Goal: Information Seeking & Learning: Understand process/instructions

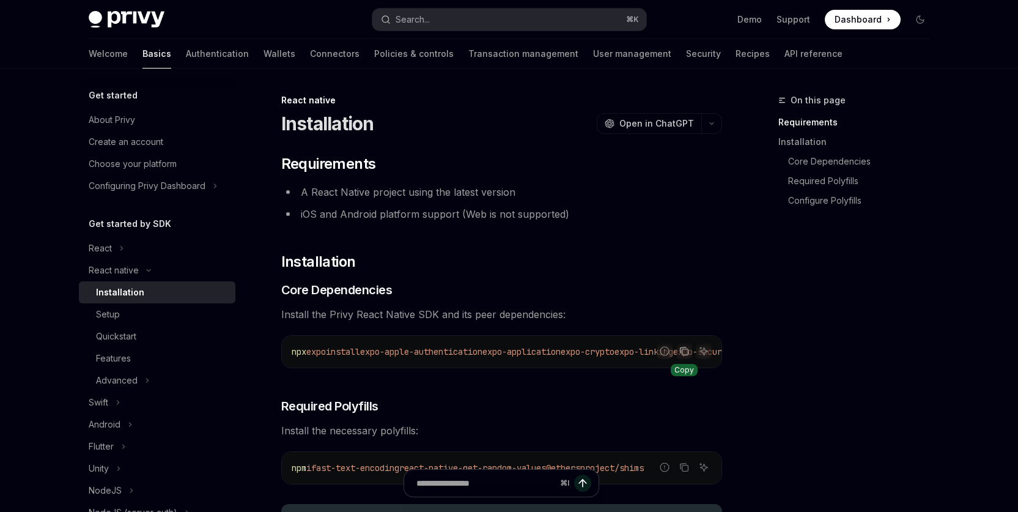
click at [687, 351] on icon "Copy the contents from the code block" at bounding box center [684, 352] width 6 height 6
click at [623, 432] on span "Install the necessary polyfills:" at bounding box center [501, 430] width 441 height 17
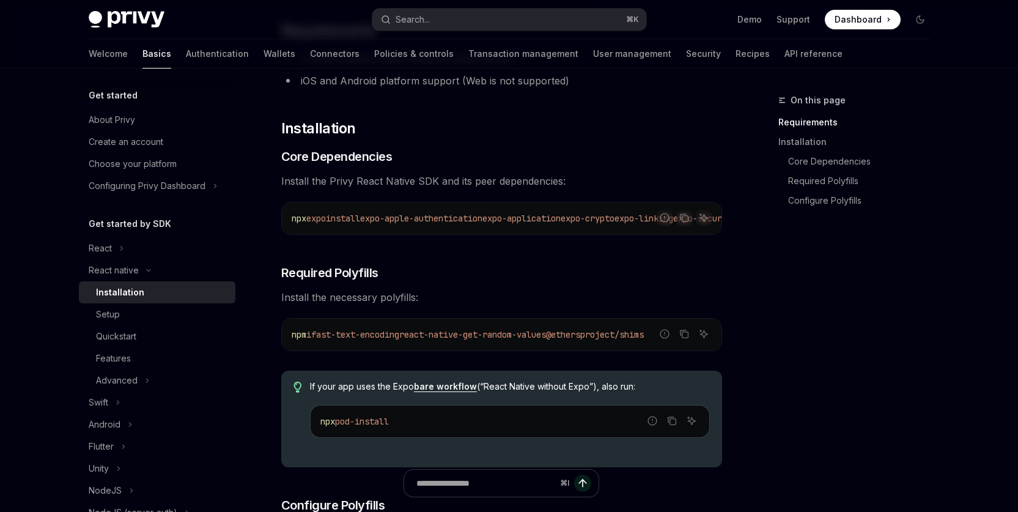
scroll to position [146, 0]
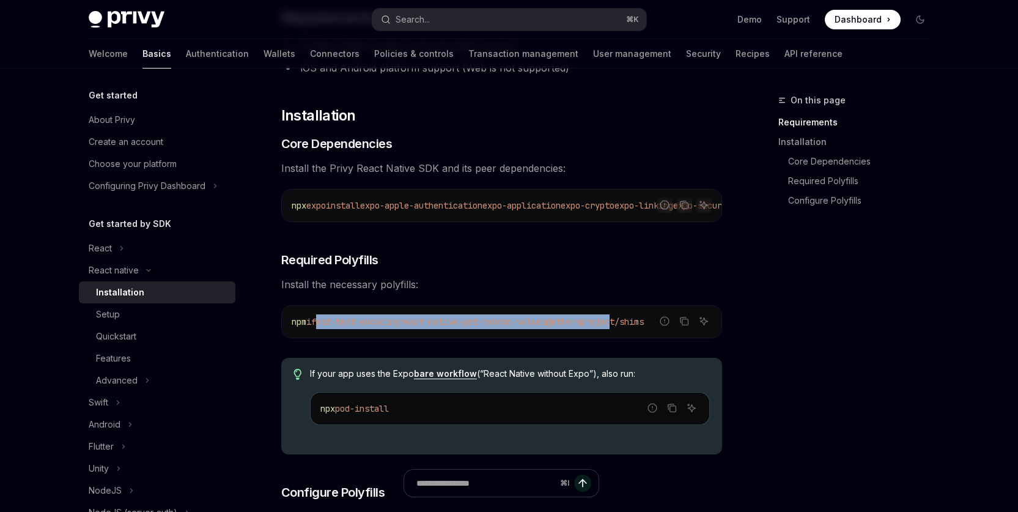
drag, startPoint x: 325, startPoint y: 326, endPoint x: 638, endPoint y: 331, distance: 313.0
click at [638, 327] on span "npm i fast-text-encoding react-native-get-random-values @ethersproject/shims" at bounding box center [468, 321] width 352 height 11
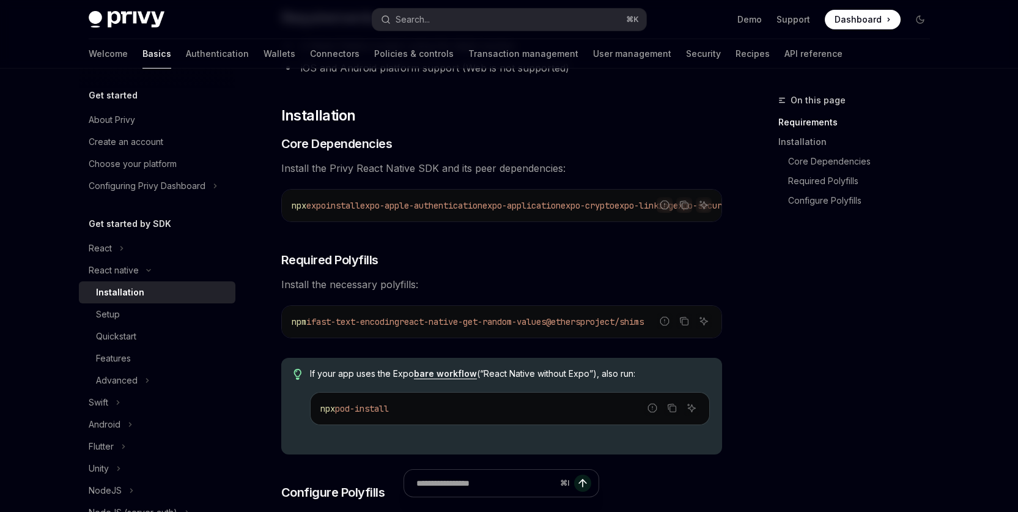
click at [832, 366] on div "On this page Requirements Installation Core Dependencies Required Polyfills Con…" at bounding box center [847, 302] width 186 height 419
click at [686, 326] on icon "Copy the contents from the code block" at bounding box center [684, 321] width 10 height 10
click at [804, 386] on div "On this page Requirements Installation Core Dependencies Required Polyfills Con…" at bounding box center [847, 302] width 186 height 419
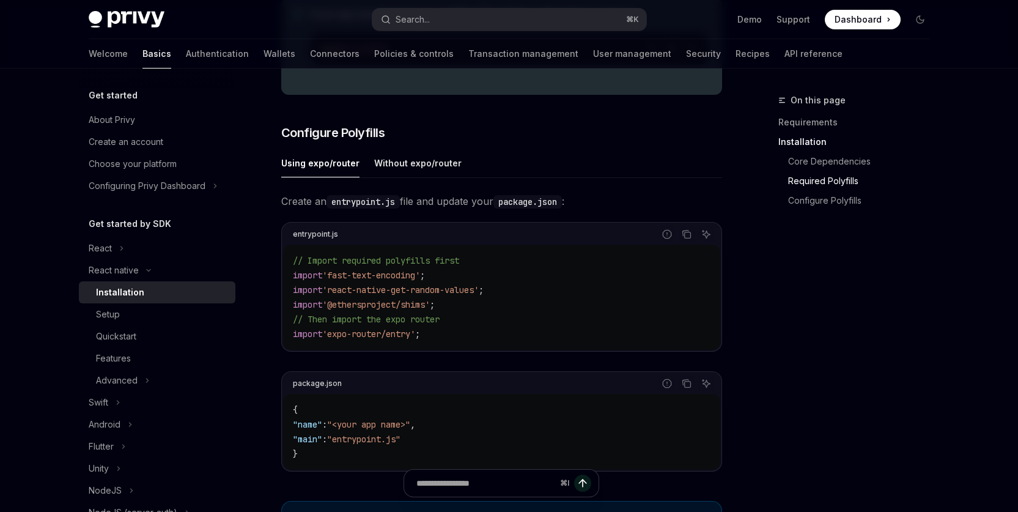
scroll to position [535, 0]
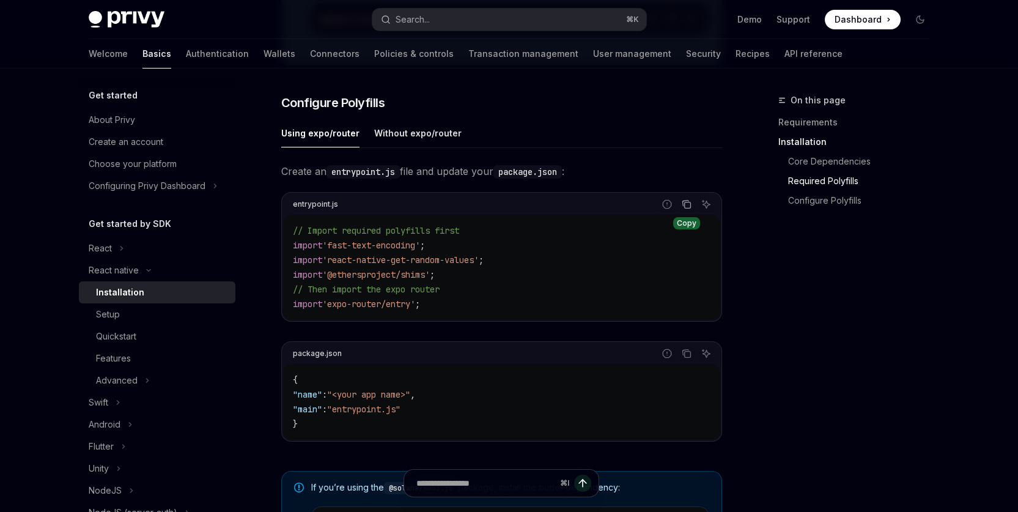
click at [688, 208] on icon "Copy the contents from the code block" at bounding box center [687, 205] width 6 height 6
click at [473, 364] on div "package.json Report incorrect code Copy Ask AI" at bounding box center [501, 353] width 437 height 21
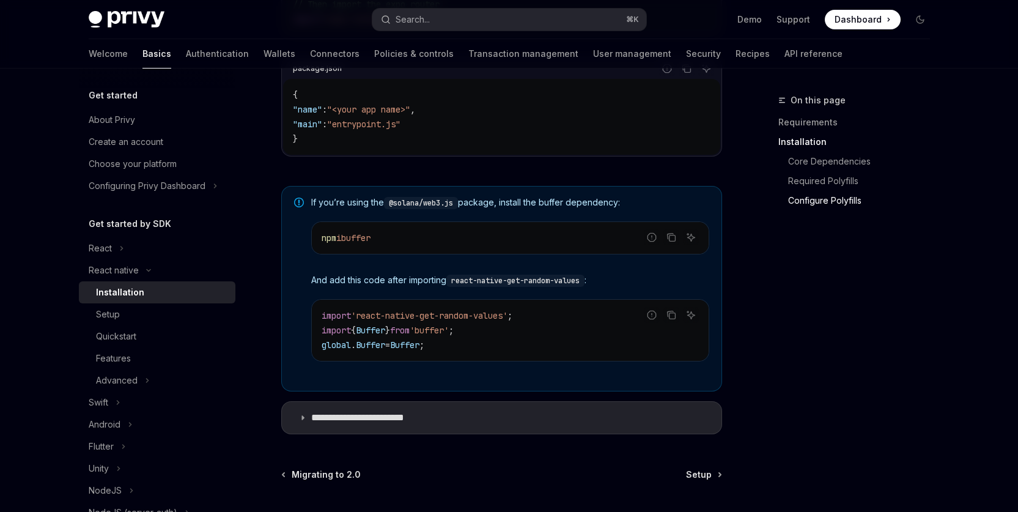
scroll to position [839, 0]
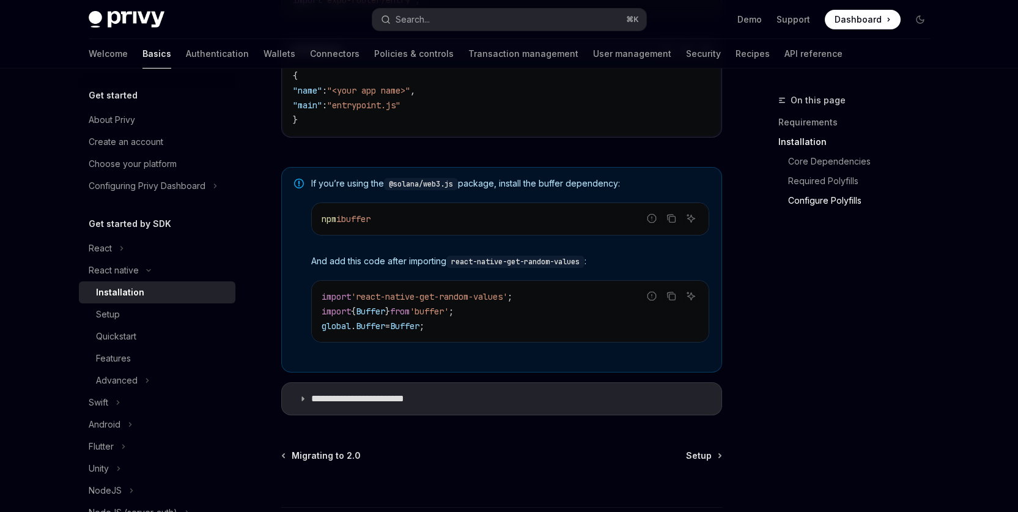
click at [919, 356] on div "On this page Requirements Installation Core Dependencies Required Polyfills Con…" at bounding box center [847, 302] width 186 height 419
click at [296, 188] on icon "Note" at bounding box center [299, 183] width 10 height 10
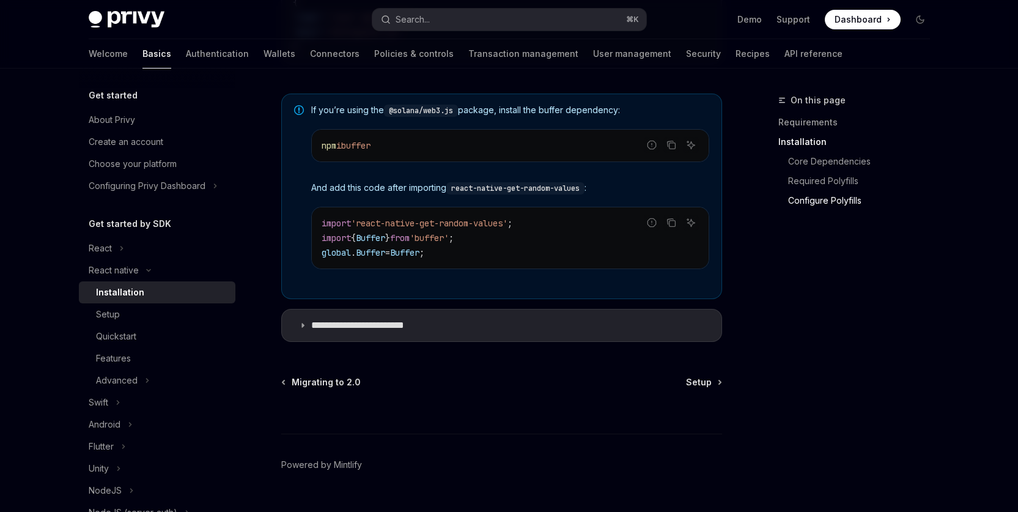
scroll to position [944, 0]
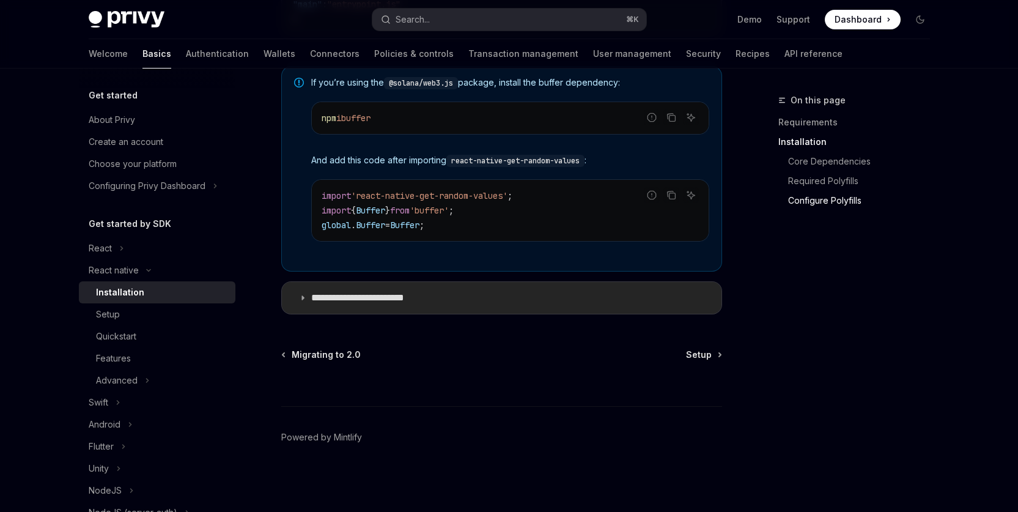
click at [482, 299] on summary "**********" at bounding box center [501, 298] width 439 height 32
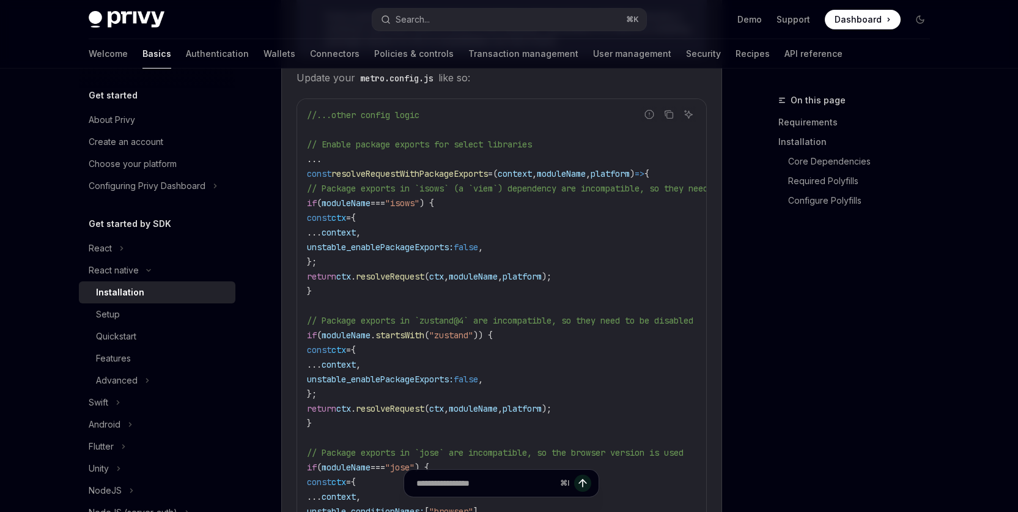
scroll to position [1483, 0]
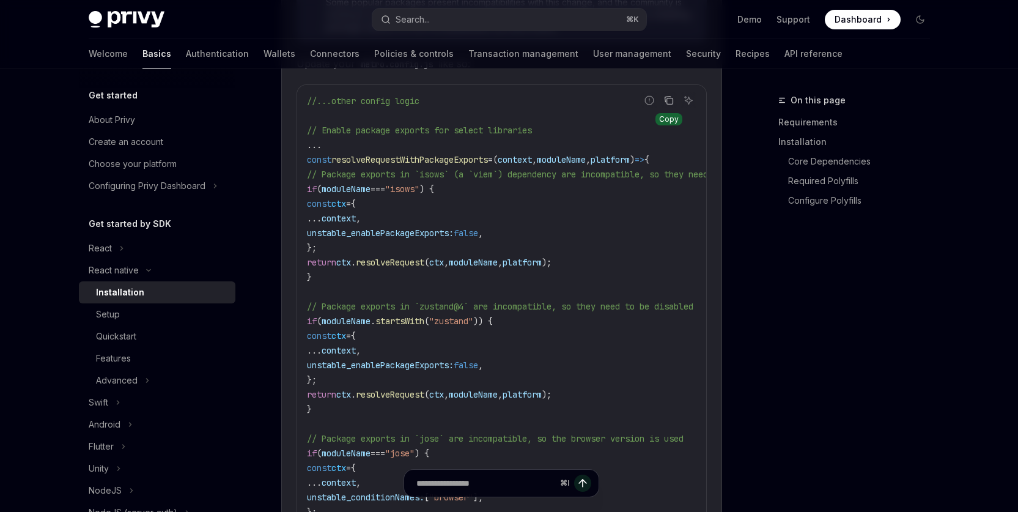
click at [670, 105] on icon "Copy the contents from the code block" at bounding box center [669, 100] width 10 height 10
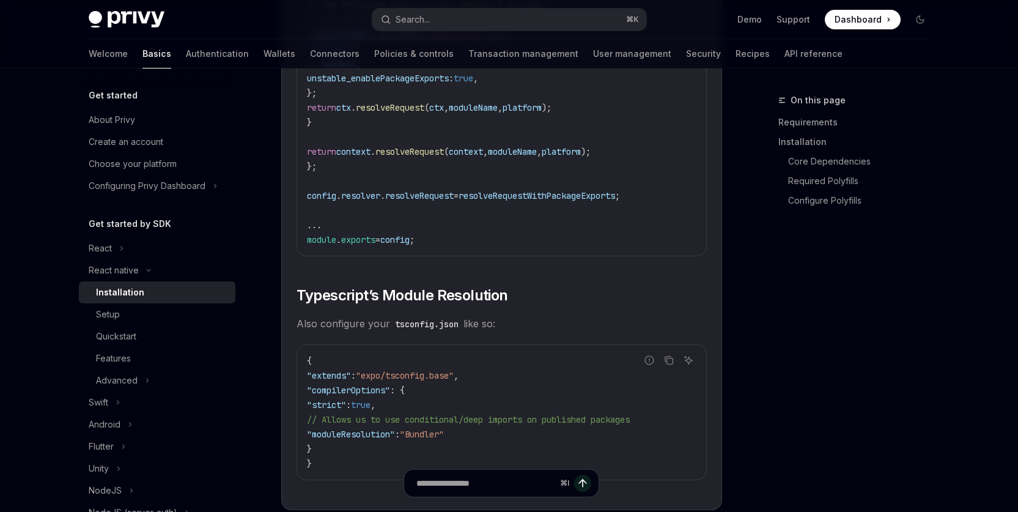
scroll to position [2152, 0]
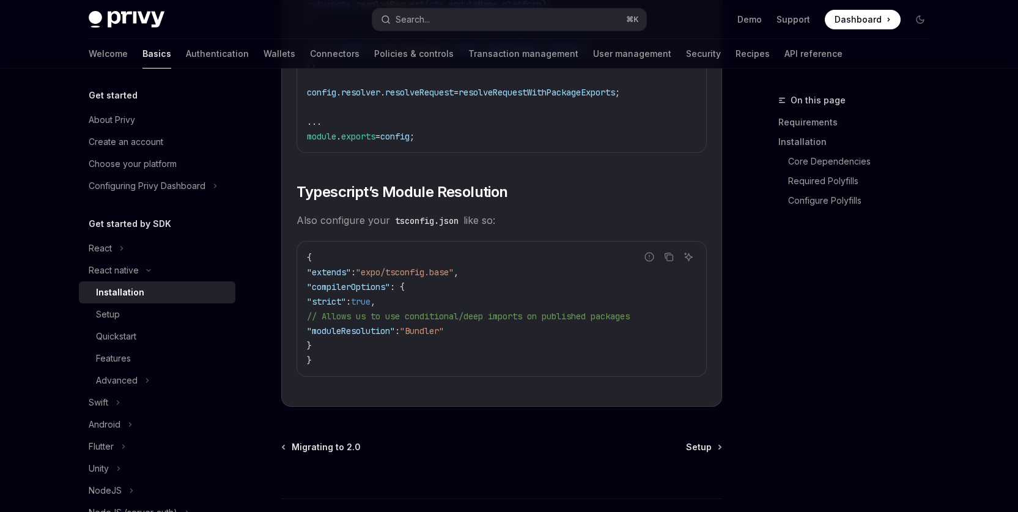
click at [591, 348] on code "{ "extends" : "expo/tsconfig.base" , "compilerOptions" : { "strict" : true , //…" at bounding box center [501, 308] width 389 height 117
click at [601, 353] on code "{ "extends" : "expo/tsconfig.base" , "compilerOptions" : { "strict" : true , //…" at bounding box center [501, 308] width 389 height 117
drag, startPoint x: 331, startPoint y: 337, endPoint x: 485, endPoint y: 344, distance: 154.2
click at [485, 344] on code "{ "extends" : "expo/tsconfig.base" , "compilerOptions" : { "strict" : true , //…" at bounding box center [501, 308] width 389 height 117
copy span ""moduleResolution" : "Bundler""
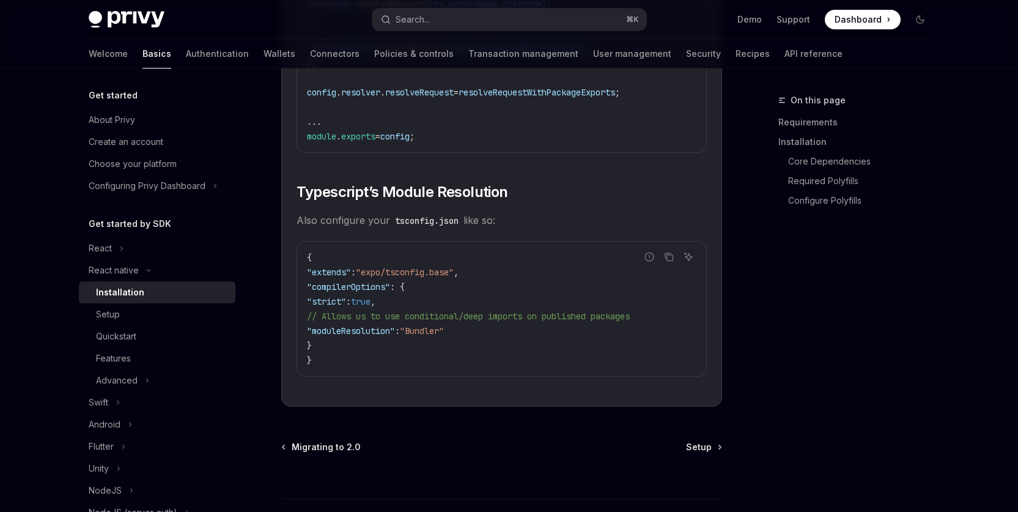
click at [569, 358] on code "{ "extends" : "expo/tsconfig.base" , "compilerOptions" : { "strict" : true , //…" at bounding box center [501, 308] width 389 height 117
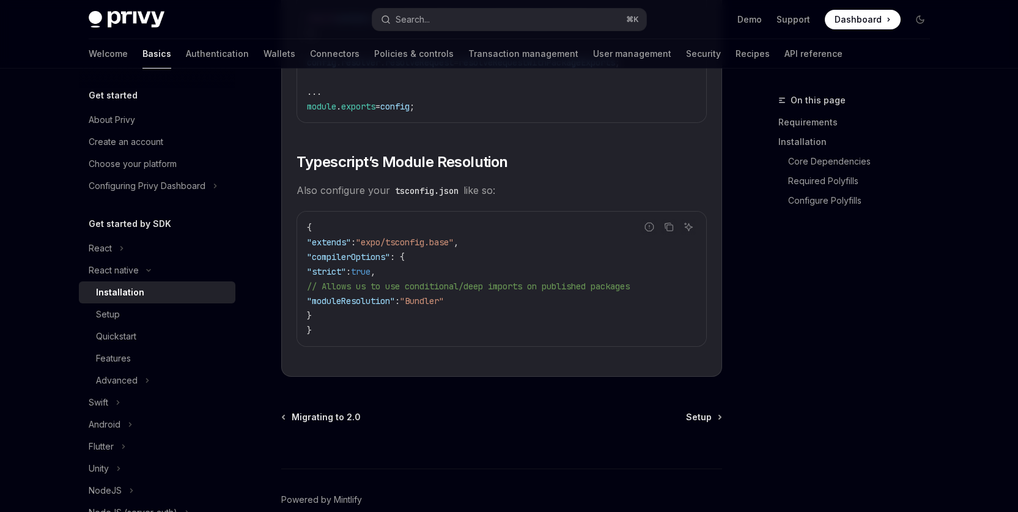
scroll to position [2202, 0]
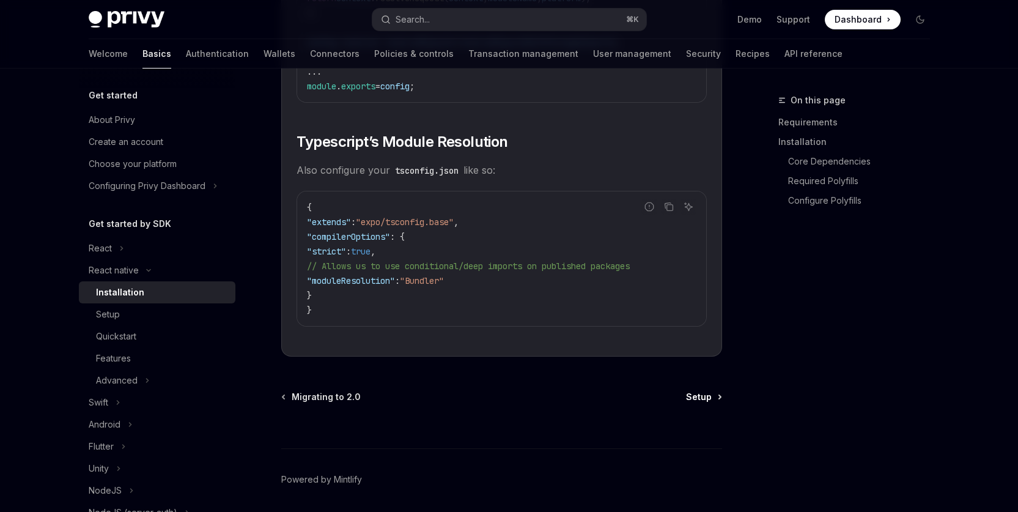
click at [705, 403] on span "Setup" at bounding box center [699, 397] width 26 height 12
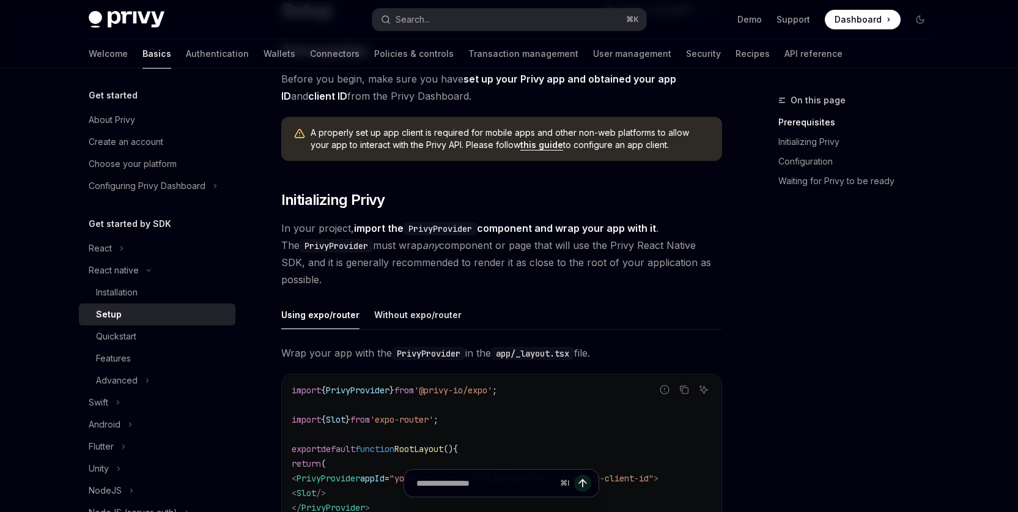
scroll to position [229, 0]
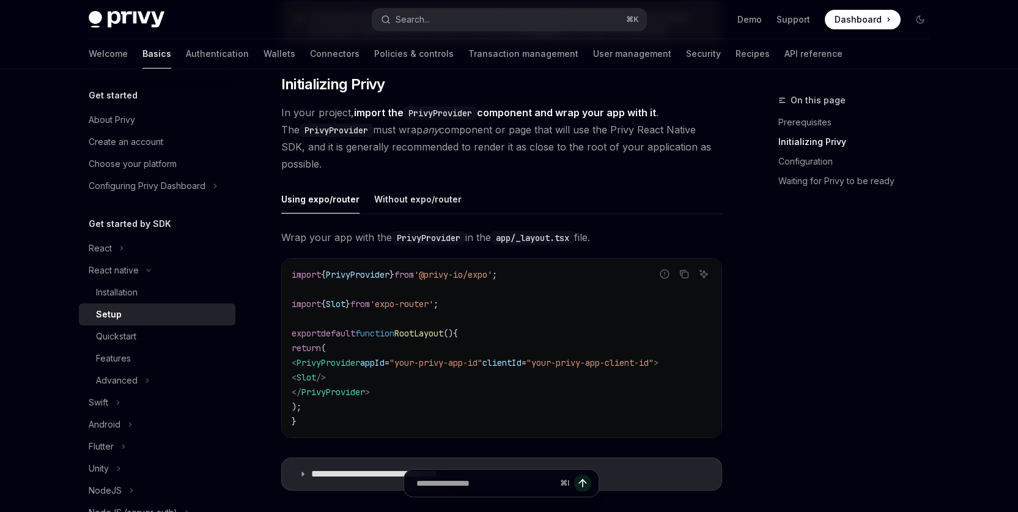
click at [538, 275] on code "import { PrivyProvider } from '@privy-io/expo' ; import { Slot } from 'expo-rou…" at bounding box center [502, 347] width 420 height 161
drag, startPoint x: 541, startPoint y: 275, endPoint x: 287, endPoint y: 273, distance: 253.7
click at [287, 273] on div "import { PrivyProvider } from '@privy-io/expo' ; import { Slot } from 'expo-rou…" at bounding box center [501, 348] width 439 height 178
copy span "import { PrivyProvider } from '@privy-io/expo' ;"
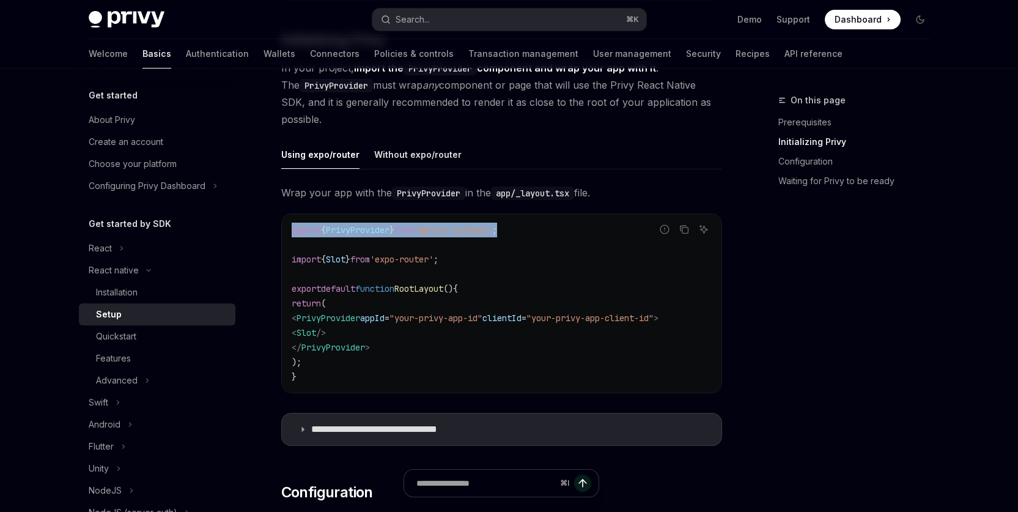
scroll to position [306, 0]
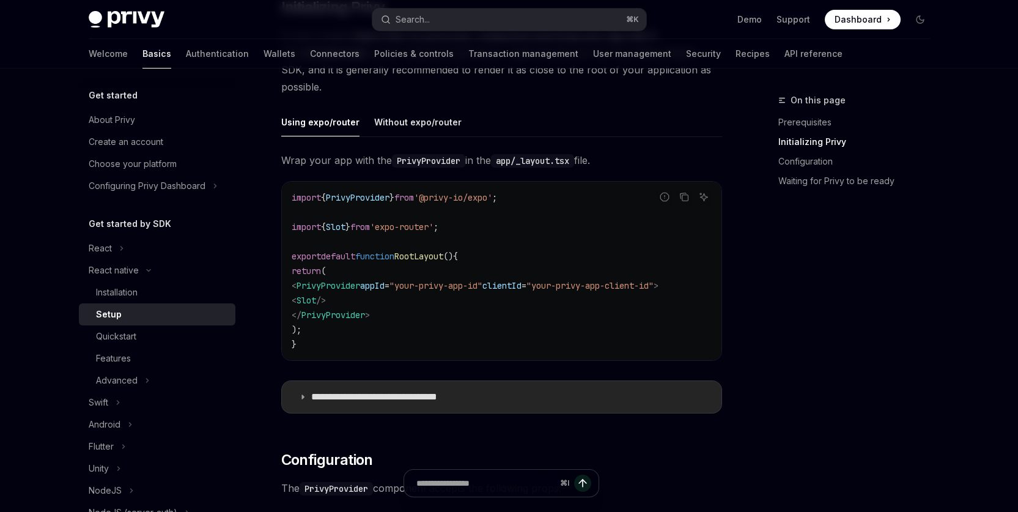
click at [483, 408] on summary "**********" at bounding box center [501, 397] width 439 height 32
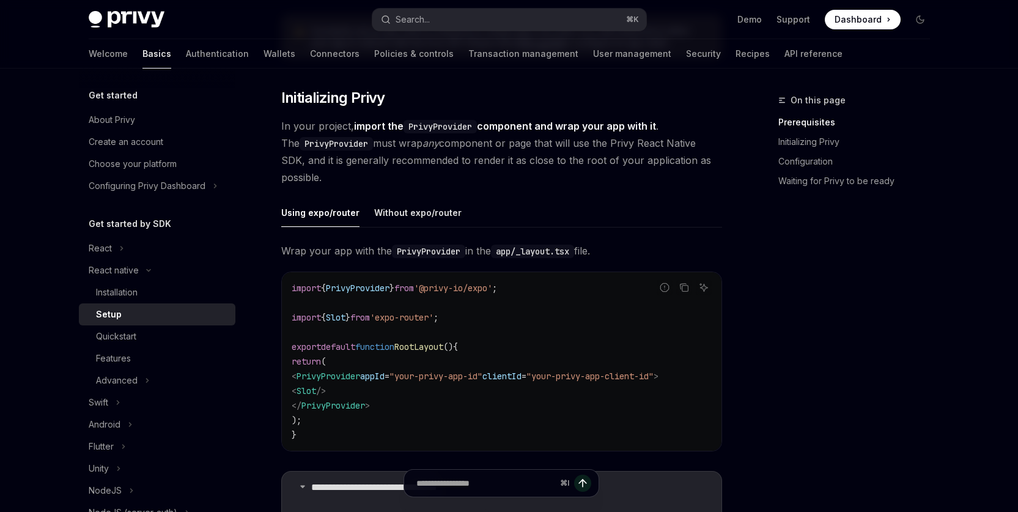
scroll to position [251, 0]
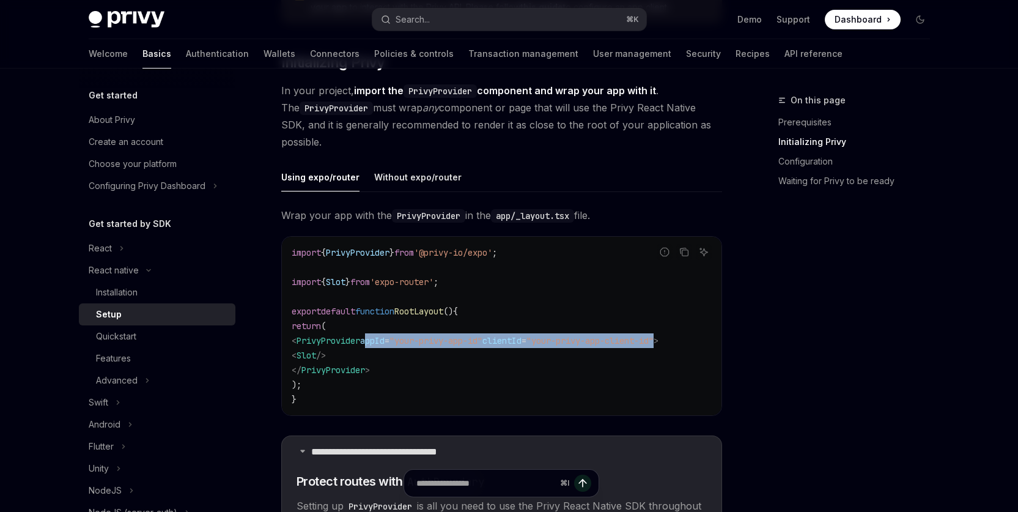
drag, startPoint x: 391, startPoint y: 340, endPoint x: 700, endPoint y: 339, distance: 309.3
click at [658, 339] on span "< PrivyProvider appId = "your-privy-app-id" clientId = "your-privy-app-client-i…" at bounding box center [475, 340] width 367 height 11
copy span "appId = "your-privy-app-id" clientId = "your-privy-app-client-id""
click at [873, 351] on div "On this page Prerequisites Initializing Privy Configuration Waiting for Privy t…" at bounding box center [847, 302] width 186 height 419
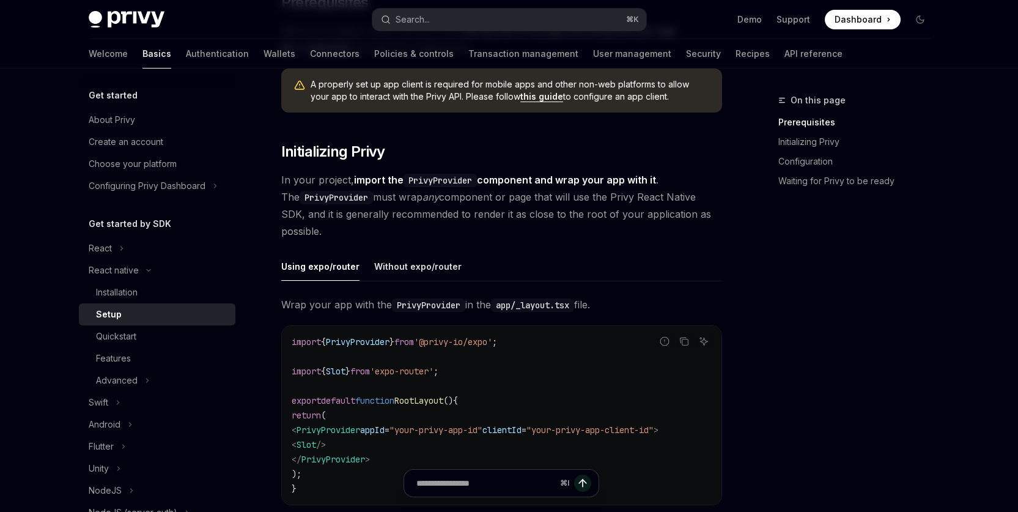
scroll to position [121, 0]
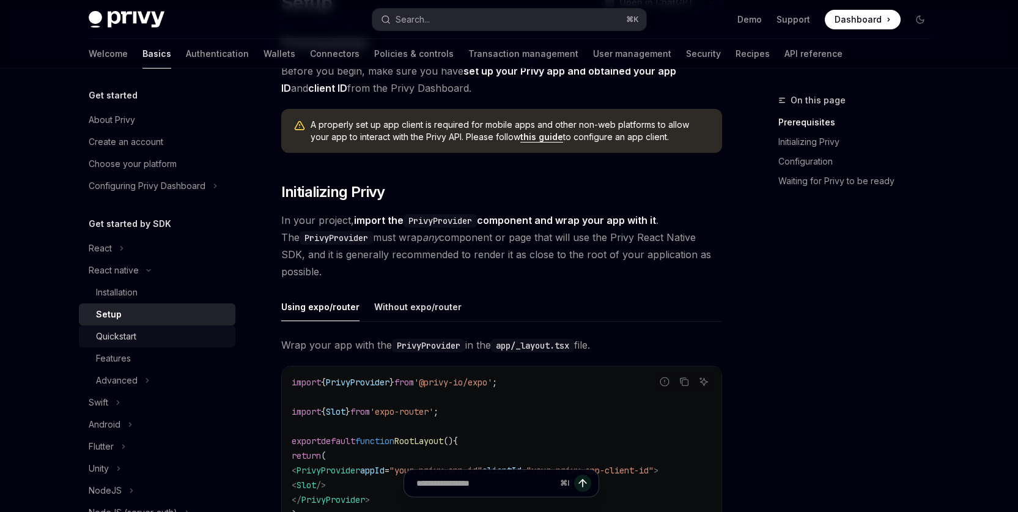
click at [128, 342] on div "Quickstart" at bounding box center [116, 336] width 40 height 15
type textarea "*"
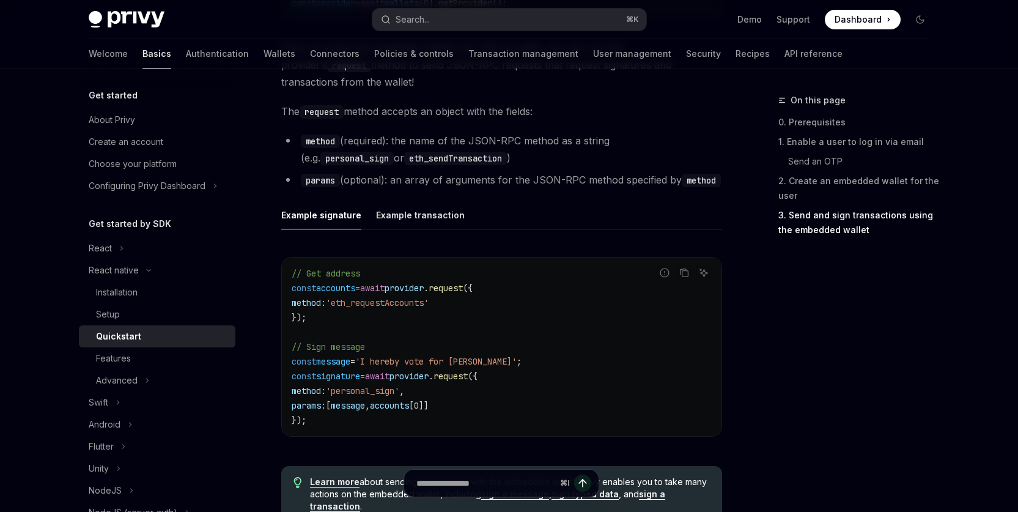
scroll to position [1816, 0]
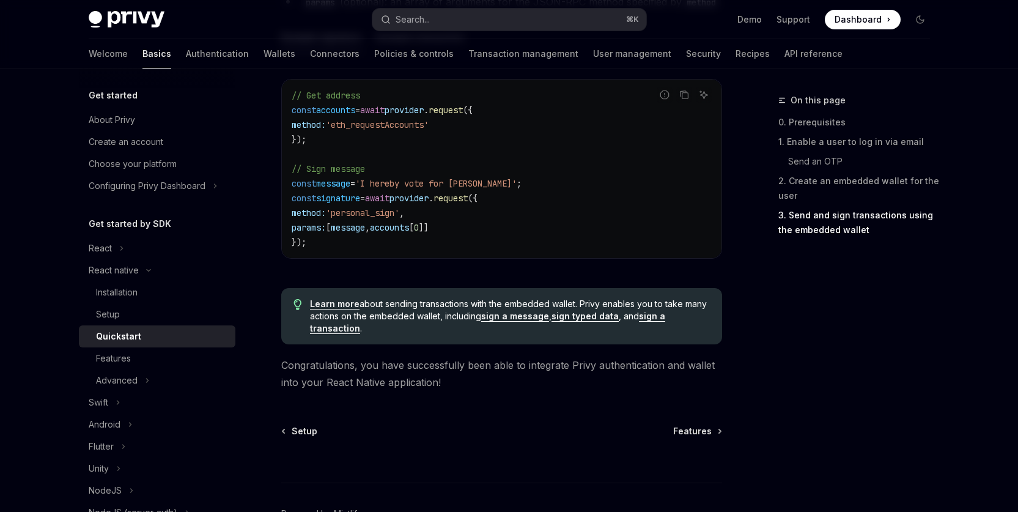
click at [887, 352] on div "On this page 0. Prerequisites 1. Enable a user to log in via email Send an OTP …" at bounding box center [847, 302] width 186 height 419
